Goal: Task Accomplishment & Management: Use online tool/utility

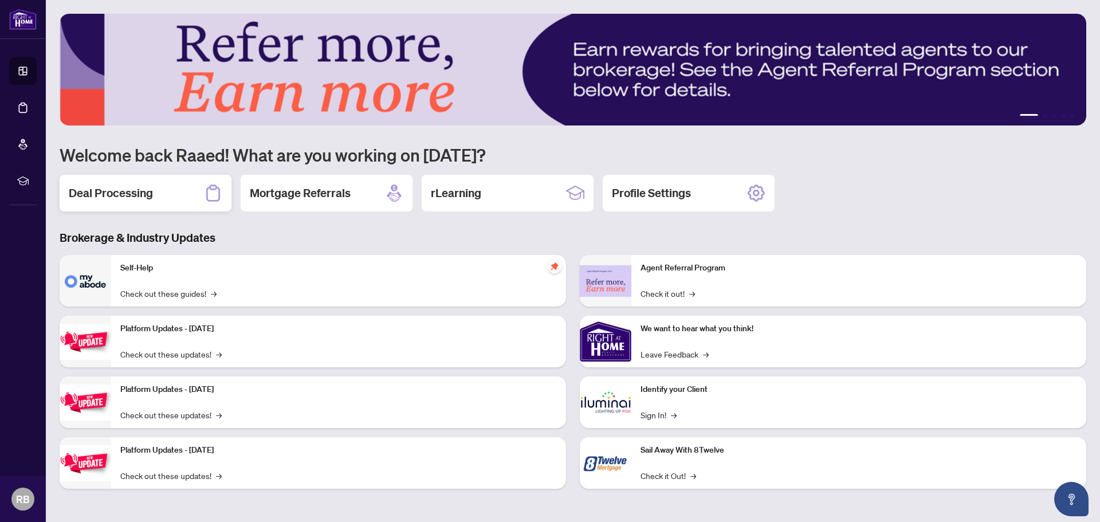
click at [130, 193] on h2 "Deal Processing" at bounding box center [111, 193] width 84 height 16
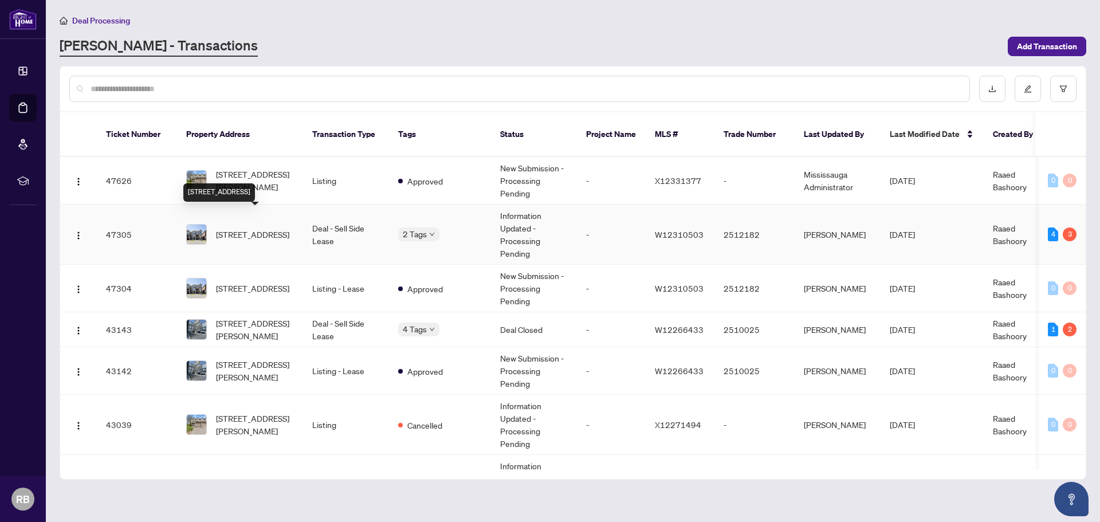
click at [274, 228] on span "[STREET_ADDRESS]" at bounding box center [252, 234] width 73 height 13
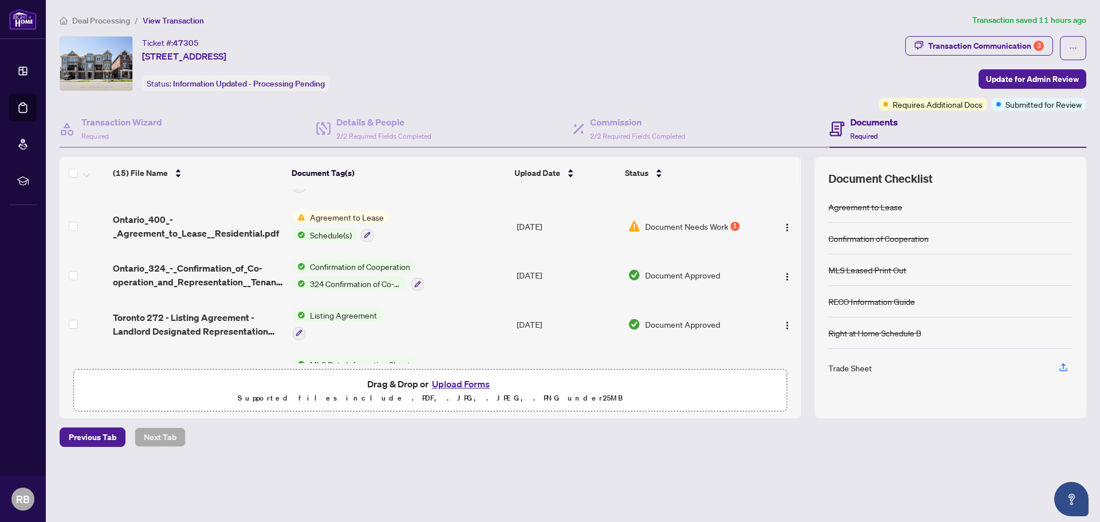
scroll to position [503, 0]
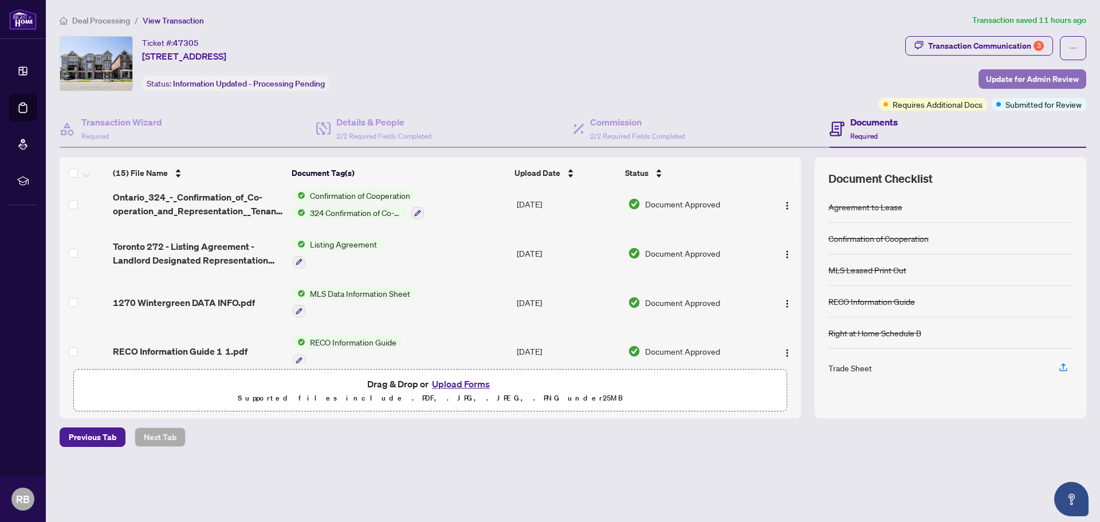
click at [1025, 79] on span "Update for Admin Review" at bounding box center [1032, 79] width 93 height 18
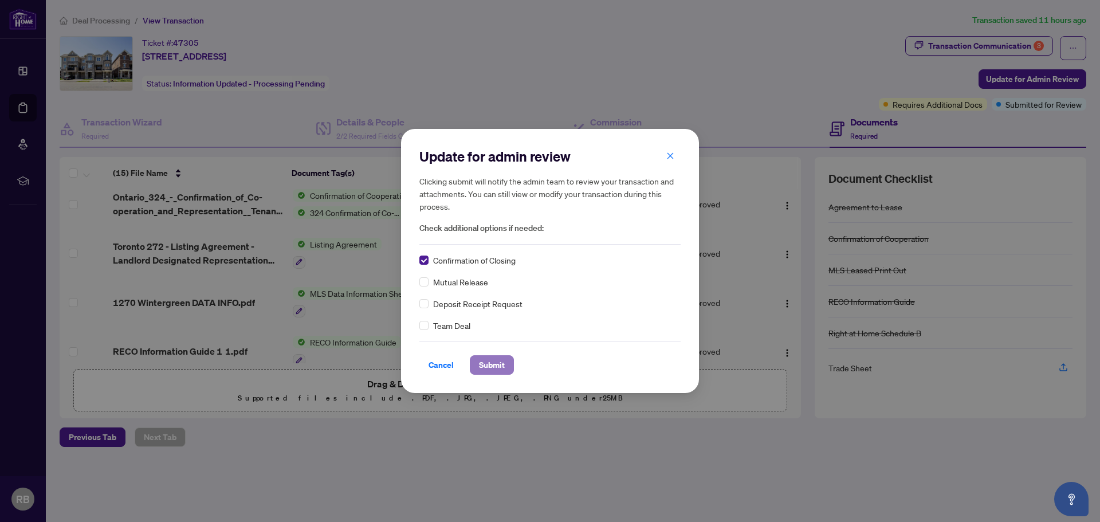
click at [489, 370] on span "Submit" at bounding box center [492, 365] width 26 height 18
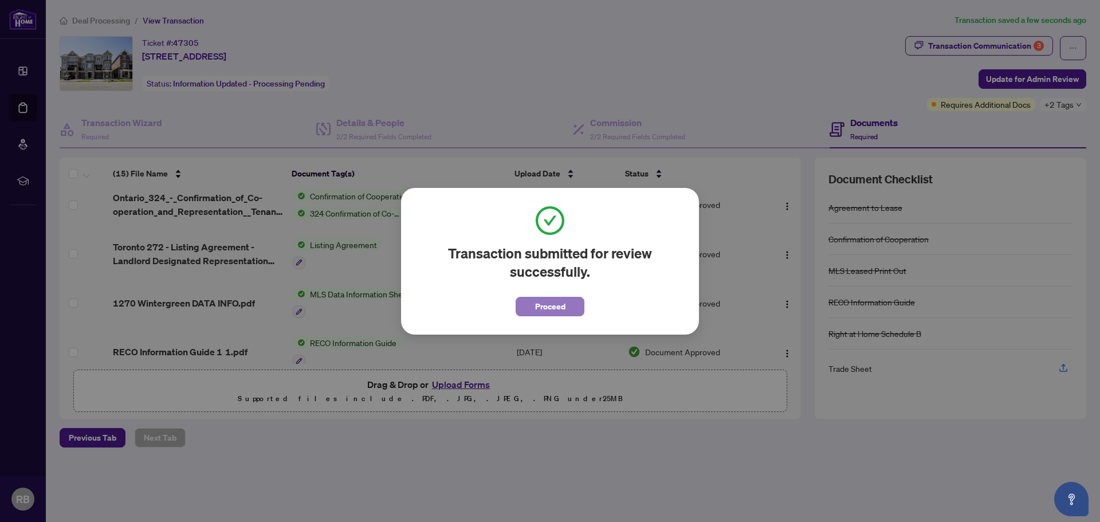
click at [536, 310] on span "Proceed" at bounding box center [550, 306] width 30 height 18
